Goal: Task Accomplishment & Management: Use online tool/utility

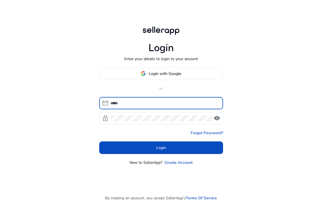
click at [118, 102] on input at bounding box center [164, 103] width 108 height 6
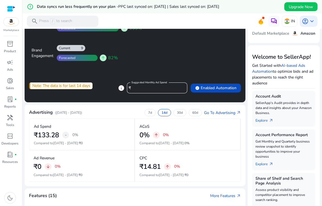
scroll to position [51, 0]
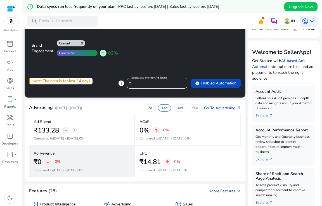
click at [49, 162] on span "arrow_downward" at bounding box center [48, 162] width 4 height 4
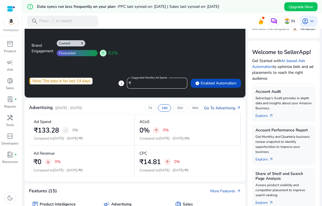
click at [218, 106] on link "Go To Advertising arrow_outward" at bounding box center [222, 108] width 37 height 6
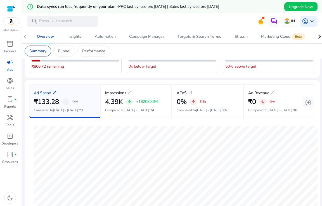
scroll to position [53, 0]
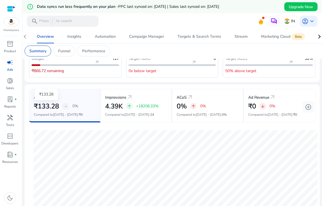
click at [58, 103] on h2 "₹133.28" at bounding box center [46, 106] width 25 height 8
click at [55, 96] on span "arrow_outward" at bounding box center [54, 97] width 7 height 7
